Goal: Navigation & Orientation: Find specific page/section

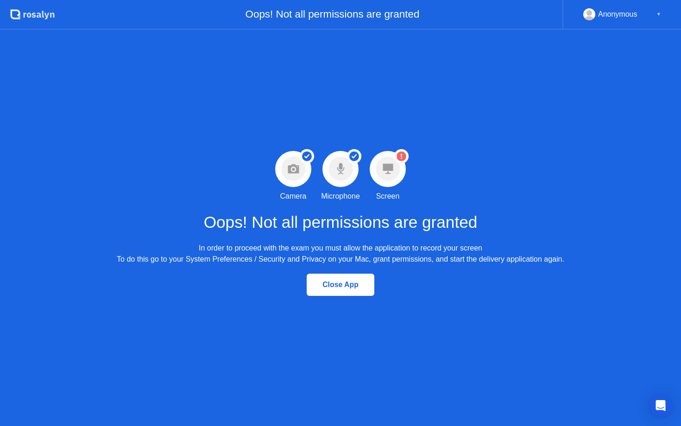
click at [379, 176] on circle at bounding box center [388, 169] width 24 height 24
click at [392, 168] on icon at bounding box center [388, 169] width 10 height 10
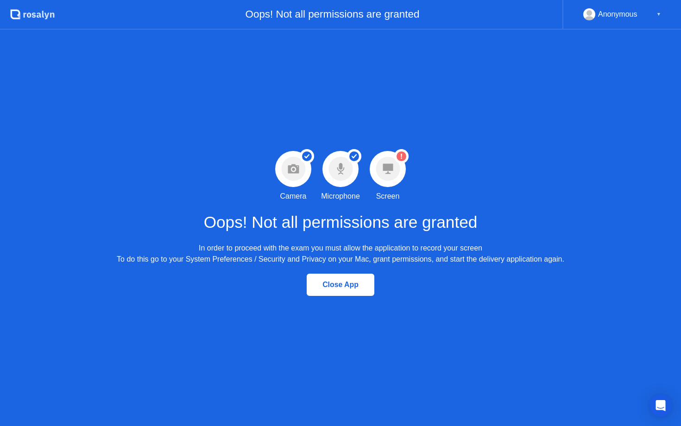
click at [392, 168] on icon at bounding box center [388, 169] width 10 height 10
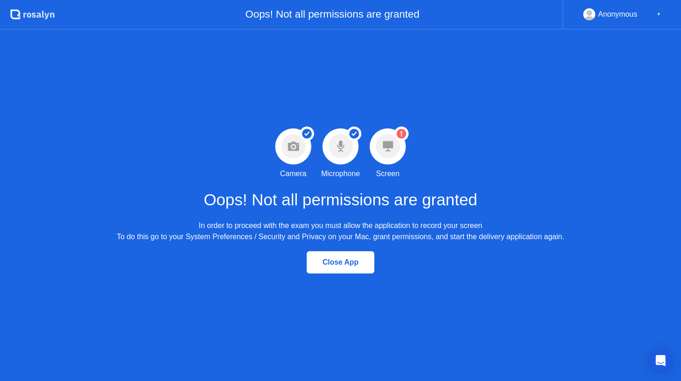
click at [391, 144] on icon at bounding box center [388, 146] width 10 height 10
click at [360, 262] on div "Close App" at bounding box center [341, 262] width 62 height 8
